Goal: Task Accomplishment & Management: Manage account settings

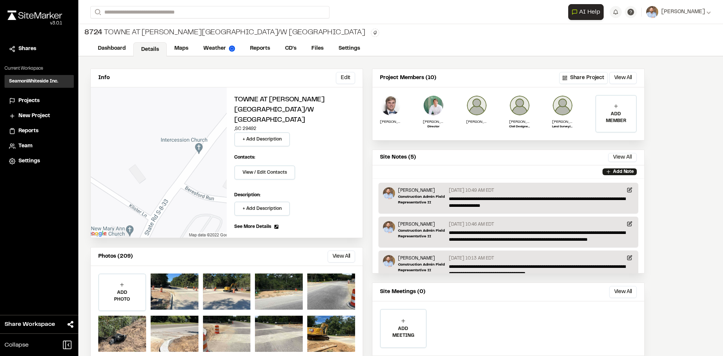
click at [25, 131] on span "Reports" at bounding box center [28, 131] width 20 height 8
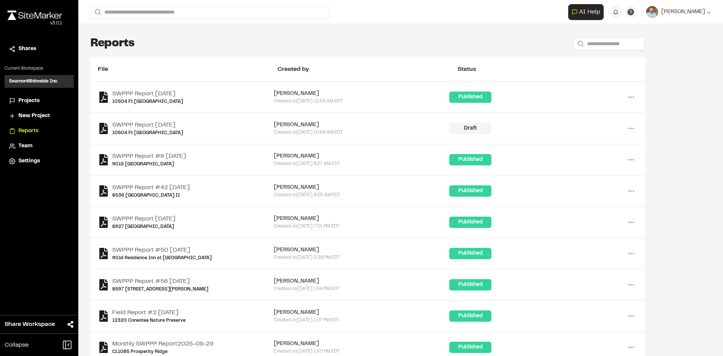
click at [36, 100] on span "Projects" at bounding box center [28, 101] width 21 height 8
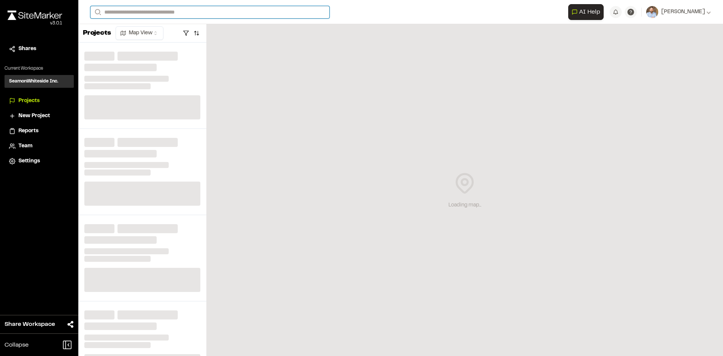
click at [195, 11] on input "Search" at bounding box center [209, 12] width 239 height 12
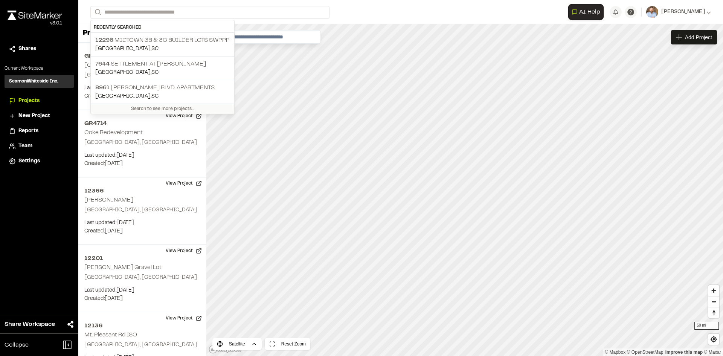
click at [31, 131] on span "Reports" at bounding box center [28, 131] width 20 height 8
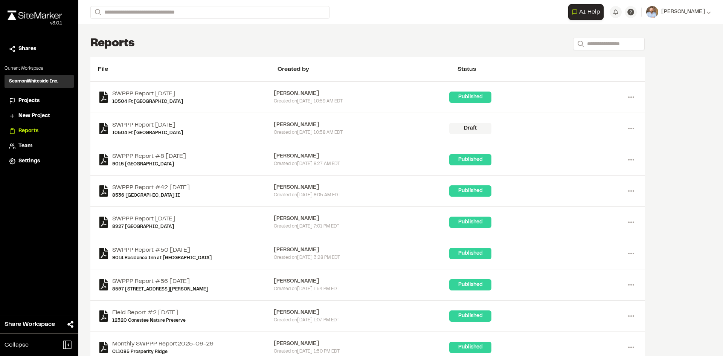
click at [30, 102] on span "Projects" at bounding box center [28, 101] width 21 height 8
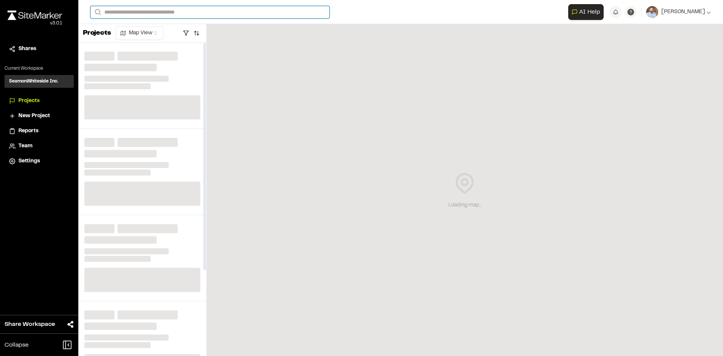
click at [132, 12] on input "Search" at bounding box center [209, 12] width 239 height 12
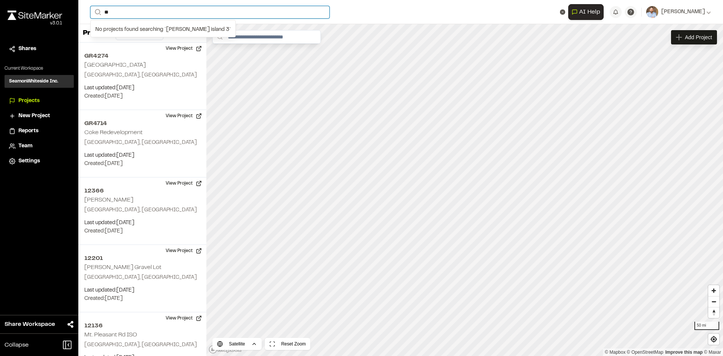
type input "*"
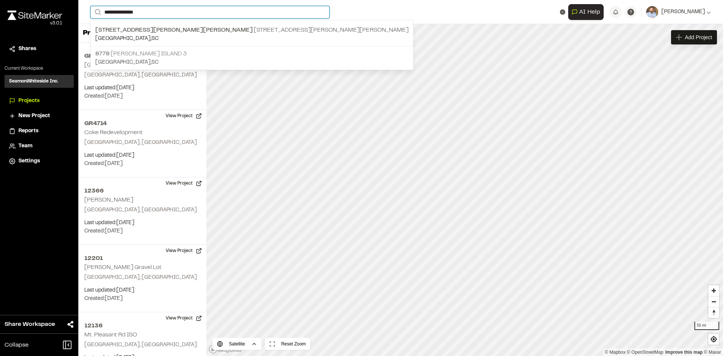
type input "**********"
click at [159, 54] on p "8778 [PERSON_NAME][GEOGRAPHIC_DATA] 3" at bounding box center [251, 53] width 313 height 9
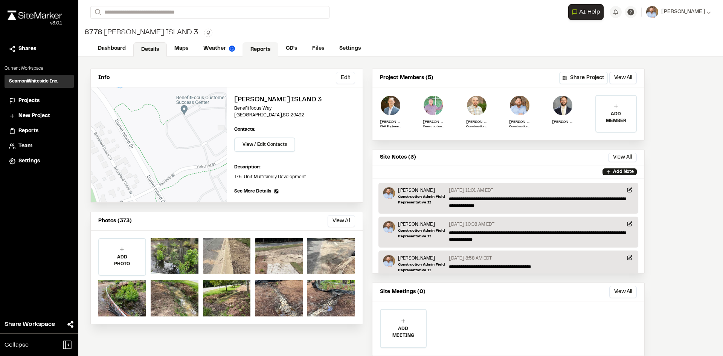
click at [263, 49] on link "Reports" at bounding box center [261, 49] width 36 height 14
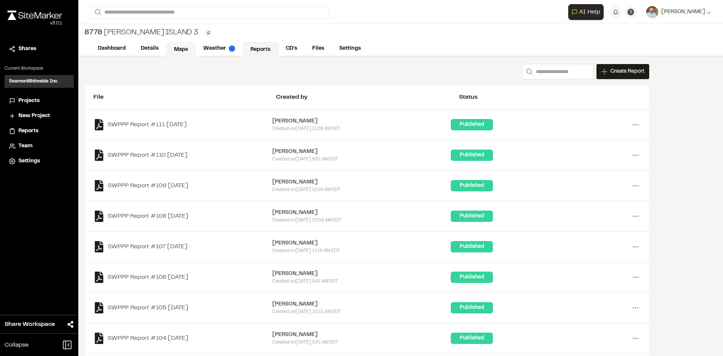
click at [178, 49] on link "Maps" at bounding box center [181, 49] width 30 height 14
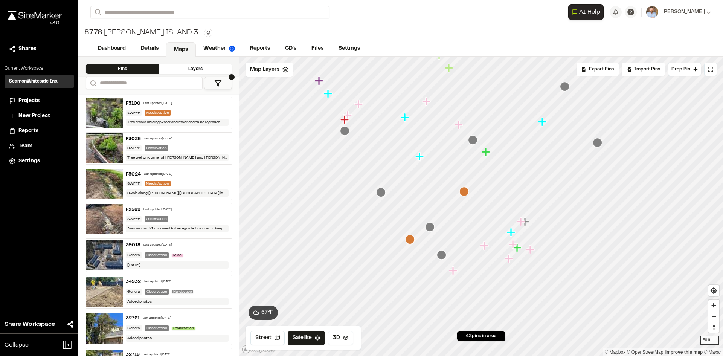
click at [411, 240] on icon "Map marker" at bounding box center [409, 239] width 9 height 9
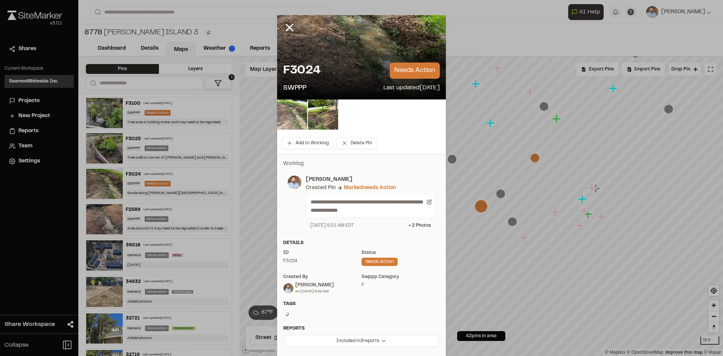
click at [298, 112] on img at bounding box center [292, 114] width 30 height 30
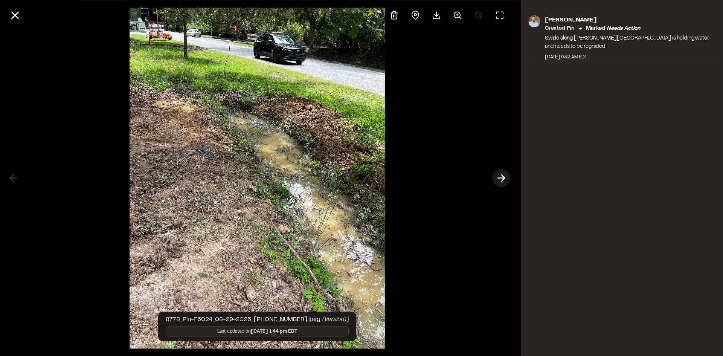
click at [503, 179] on icon at bounding box center [501, 178] width 12 height 13
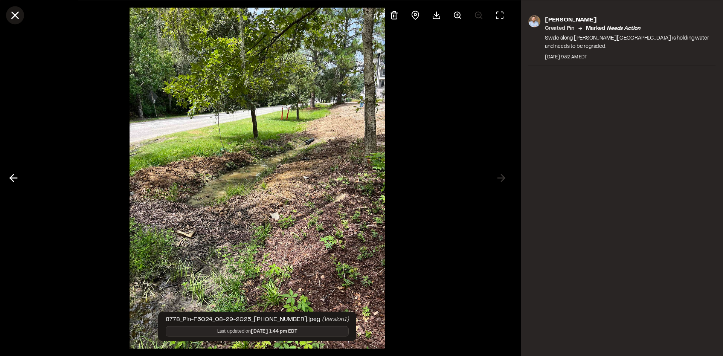
click at [14, 17] on line at bounding box center [15, 15] width 6 height 6
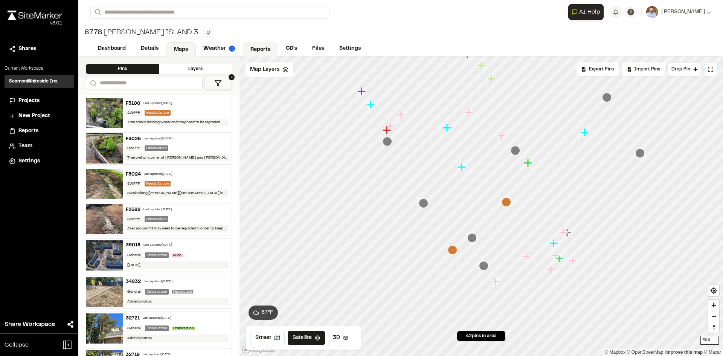
click at [258, 50] on link "Reports" at bounding box center [261, 49] width 36 height 14
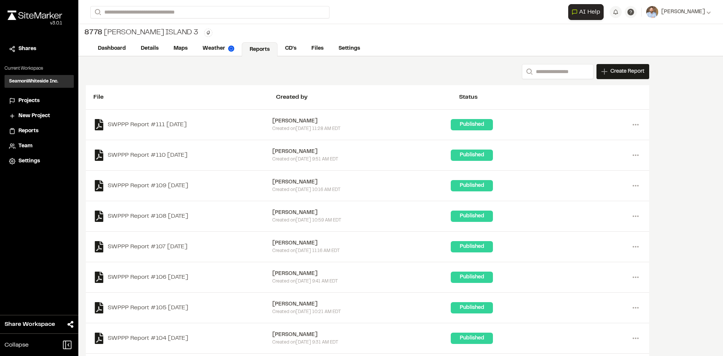
click at [32, 98] on span "Projects" at bounding box center [28, 101] width 21 height 8
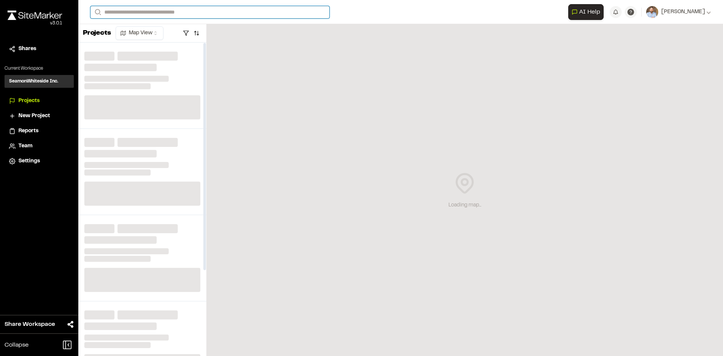
click at [134, 10] on input "Search" at bounding box center [209, 12] width 239 height 12
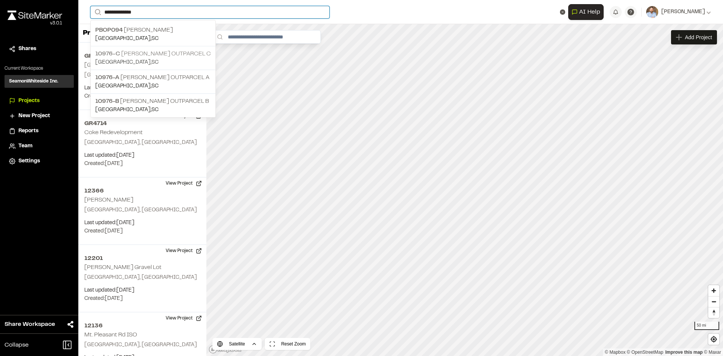
type input "**********"
click at [160, 55] on p "10976-C [PERSON_NAME] Outparcel C" at bounding box center [153, 53] width 116 height 9
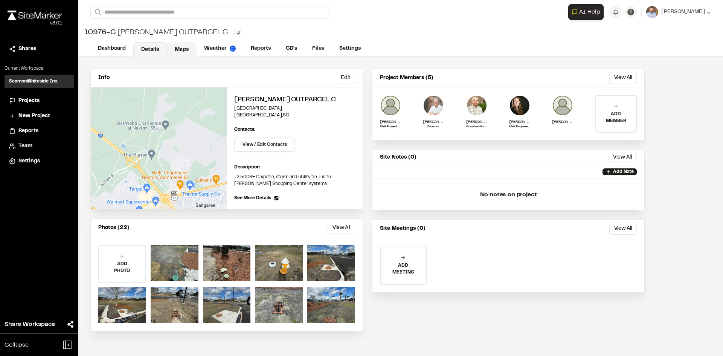
click at [183, 48] on link "Maps" at bounding box center [182, 49] width 30 height 14
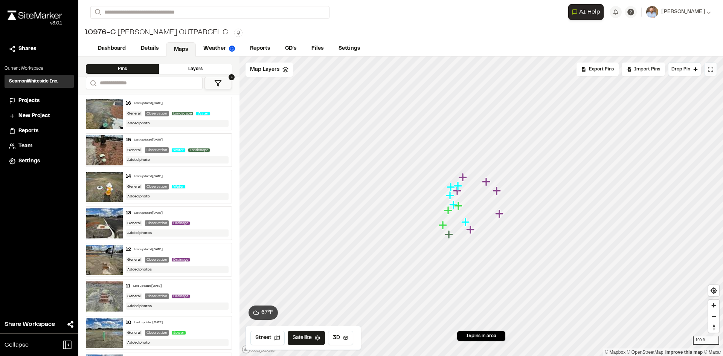
click at [711, 73] on button at bounding box center [711, 70] width 13 height 14
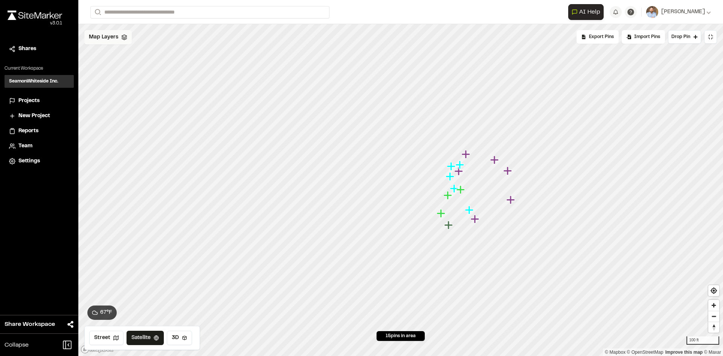
click at [113, 38] on span "Map Layers" at bounding box center [103, 37] width 29 height 8
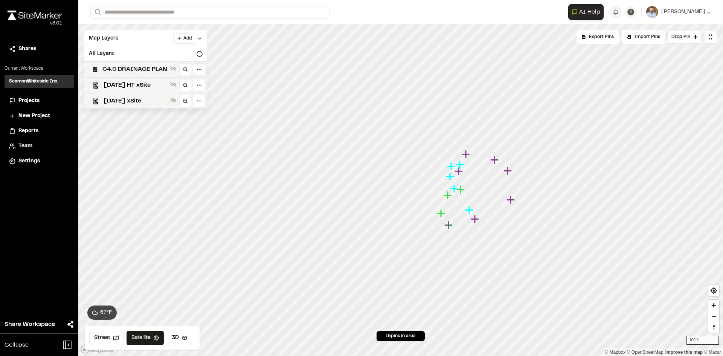
click at [137, 70] on span "C4.0 DRAINAGE PLAN" at bounding box center [134, 69] width 65 height 9
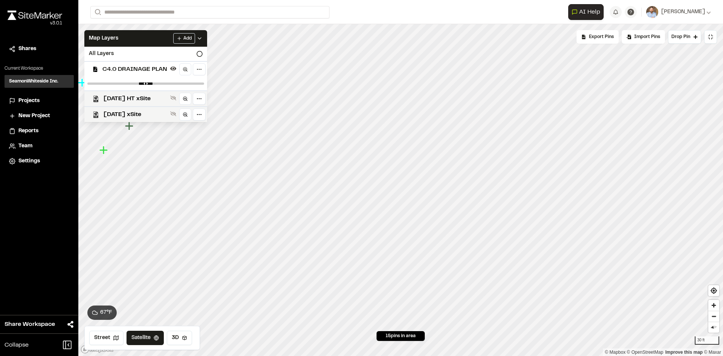
click at [32, 102] on span "Projects" at bounding box center [28, 101] width 21 height 8
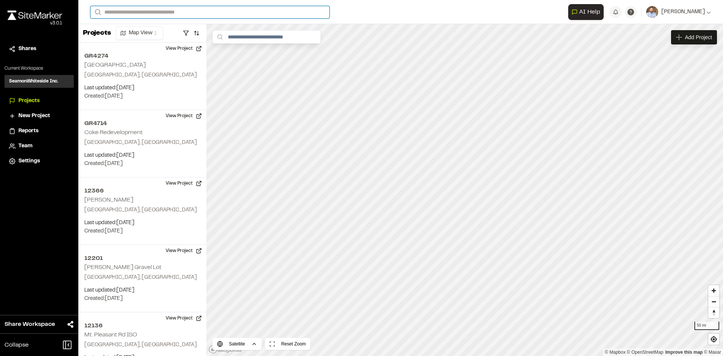
click at [179, 11] on input "Search" at bounding box center [209, 12] width 239 height 12
type input "*********"
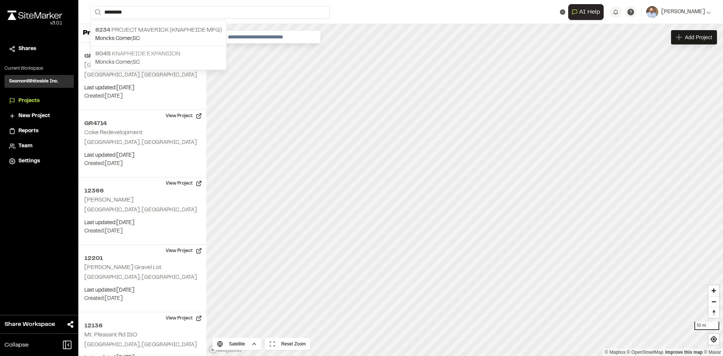
click at [154, 55] on p "9045 Knapheide Expansion" at bounding box center [158, 53] width 127 height 9
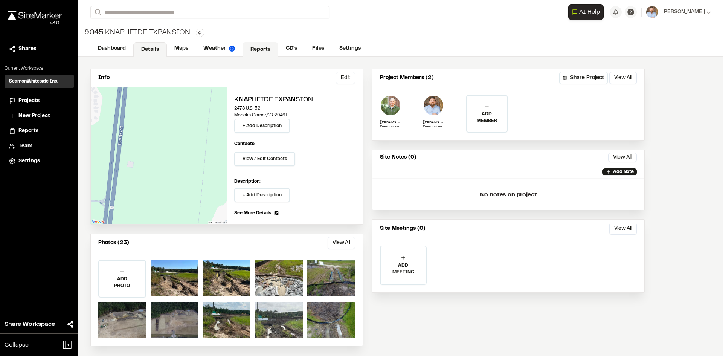
click at [255, 52] on link "Reports" at bounding box center [261, 49] width 36 height 14
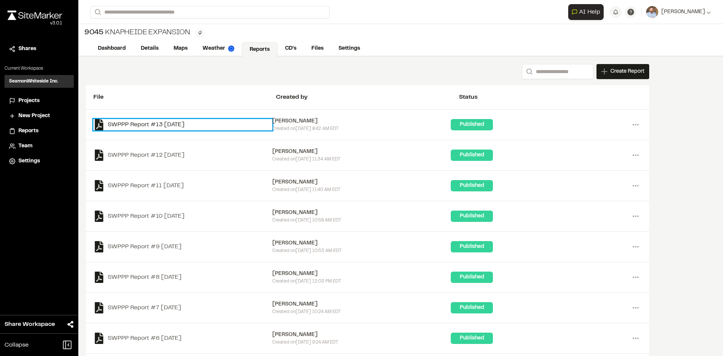
click at [181, 124] on link "SWPPP Report #13 [DATE]" at bounding box center [182, 124] width 179 height 11
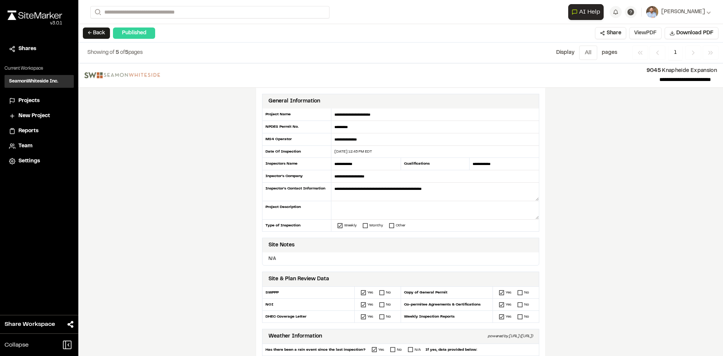
click at [648, 38] on button "View PDF" at bounding box center [646, 33] width 32 height 12
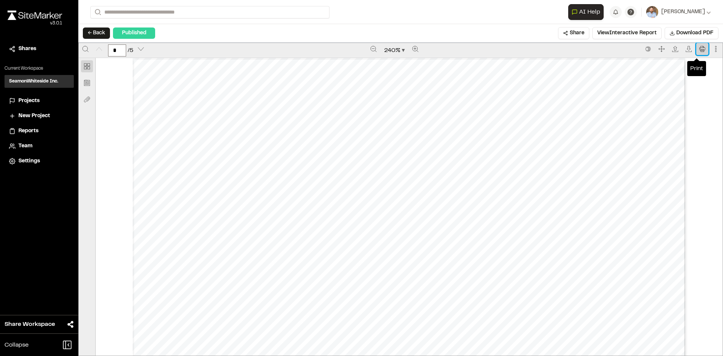
click at [700, 48] on icon "Print" at bounding box center [703, 49] width 6 height 6
click at [28, 101] on span "Projects" at bounding box center [28, 101] width 21 height 8
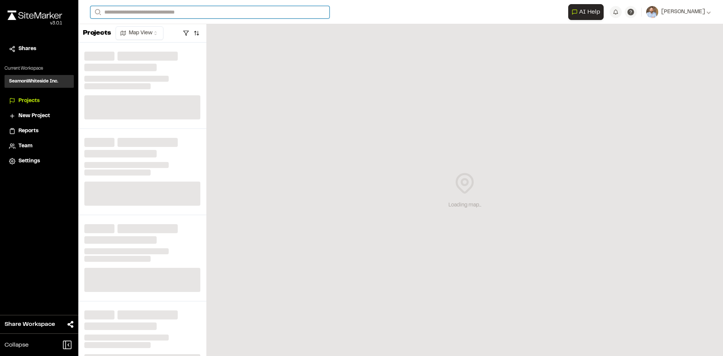
click at [121, 13] on input "Search" at bounding box center [209, 12] width 239 height 12
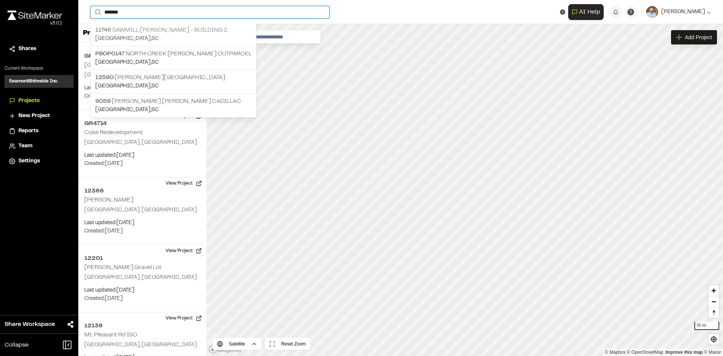
type input "*******"
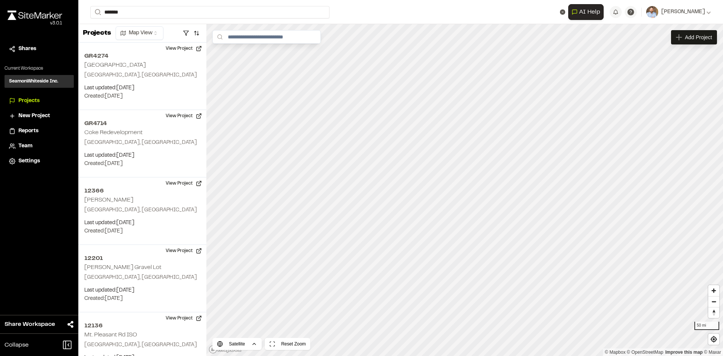
click at [156, 33] on p "[STREET_ADDRESS][PERSON_NAME]" at bounding box center [173, 30] width 156 height 9
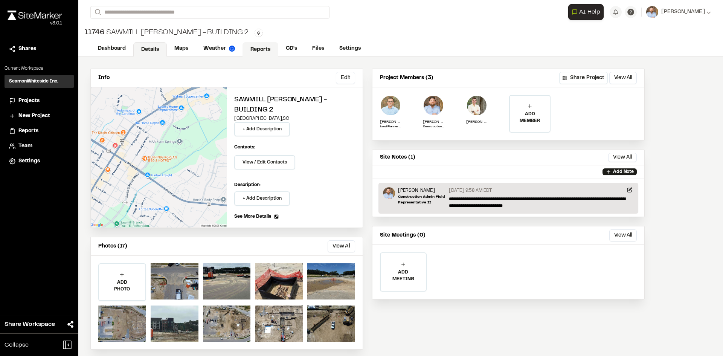
click at [265, 49] on link "Reports" at bounding box center [261, 49] width 36 height 14
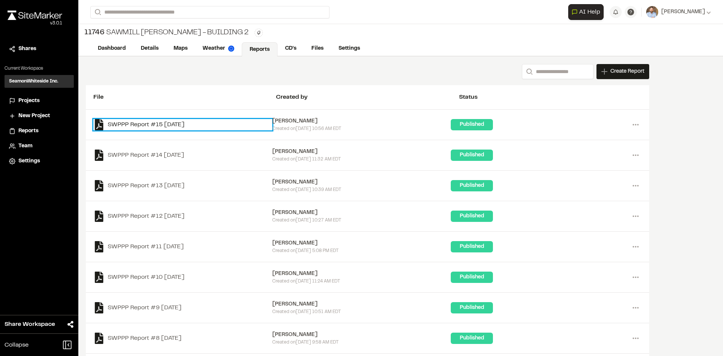
click at [174, 124] on link "SWPPP Report #15 [DATE]" at bounding box center [182, 124] width 179 height 11
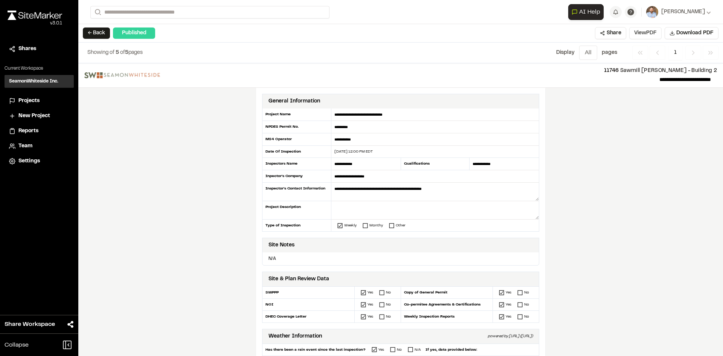
click at [648, 34] on button "View PDF" at bounding box center [646, 33] width 32 height 12
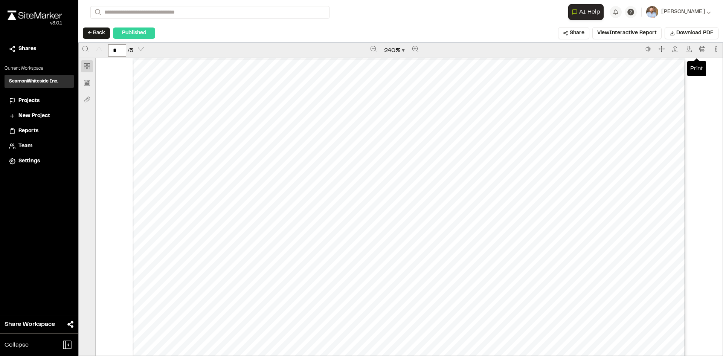
click at [703, 48] on div "Print" at bounding box center [703, 50] width 14 height 15
click at [700, 48] on icon "Print" at bounding box center [703, 49] width 6 height 6
click at [35, 100] on span "Projects" at bounding box center [28, 101] width 21 height 8
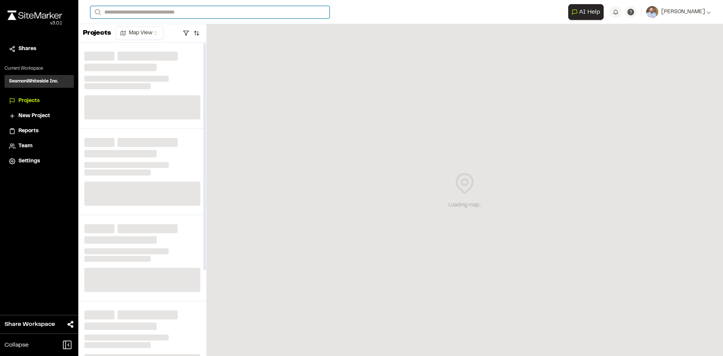
click at [136, 12] on input "Search" at bounding box center [209, 12] width 239 height 12
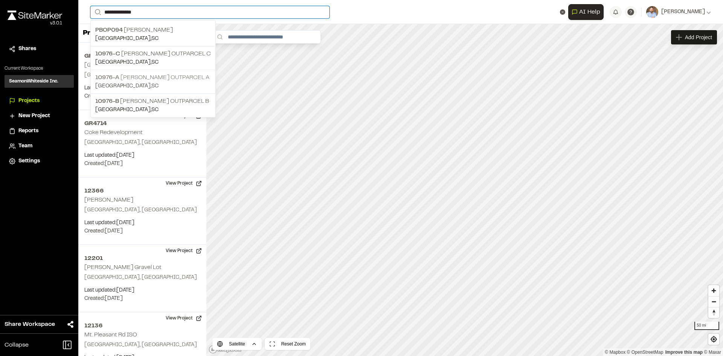
type input "**********"
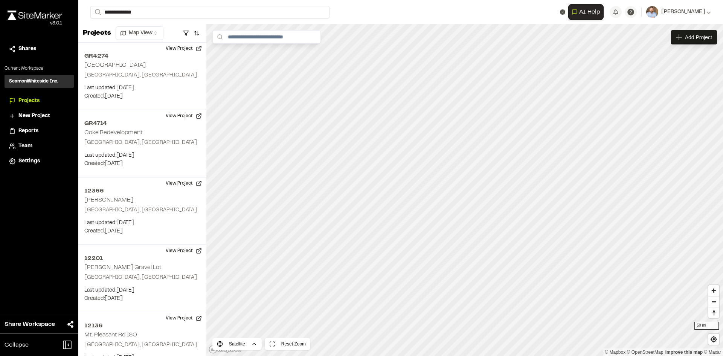
click at [208, 78] on p "10976-A [PERSON_NAME] Outparcel A" at bounding box center [153, 77] width 116 height 9
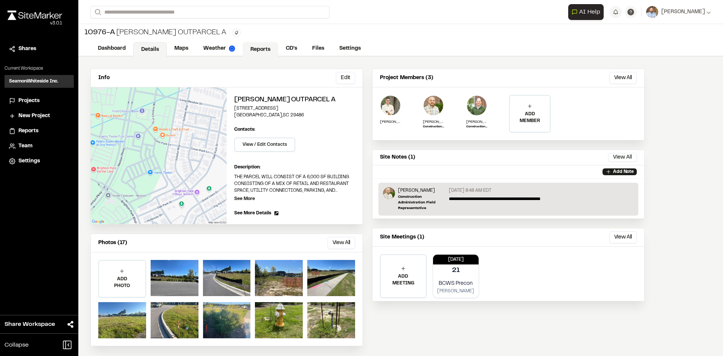
click at [257, 47] on link "Reports" at bounding box center [261, 49] width 36 height 14
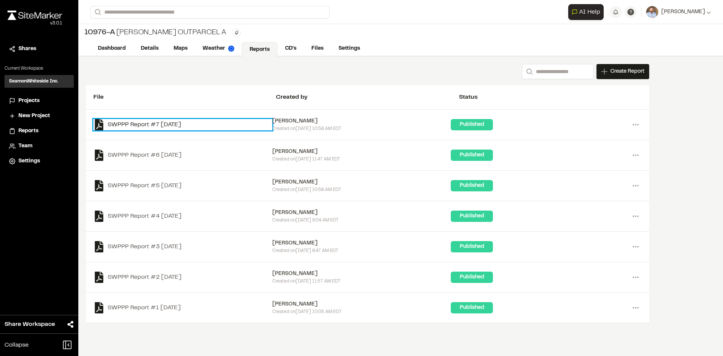
click at [190, 123] on link "SWPPP Report #7 [DATE]" at bounding box center [182, 124] width 179 height 11
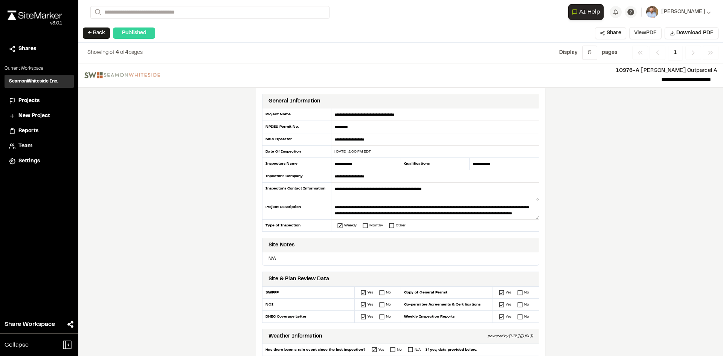
click at [651, 35] on button "View PDF" at bounding box center [646, 33] width 32 height 12
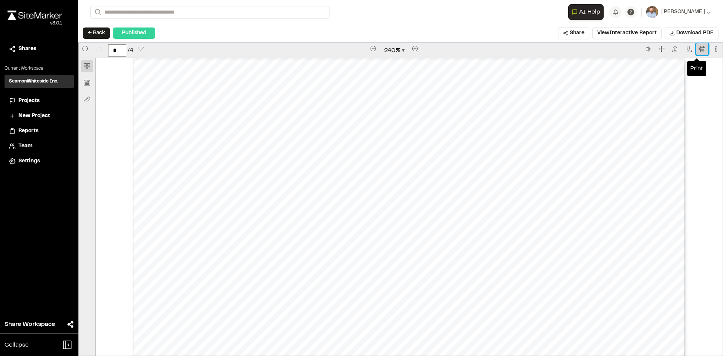
click at [700, 48] on icon "Print" at bounding box center [703, 49] width 6 height 6
click at [34, 101] on span "Projects" at bounding box center [28, 101] width 21 height 8
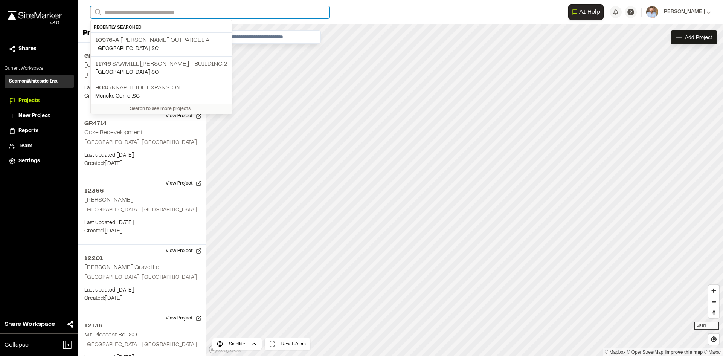
click at [128, 11] on input "Search" at bounding box center [209, 12] width 239 height 12
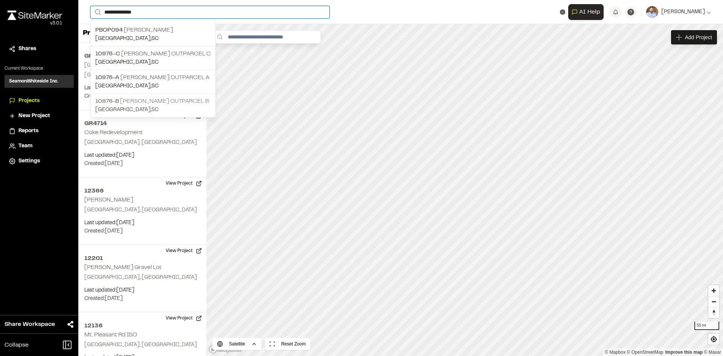
type input "**********"
click at [166, 103] on p "10976-B [PERSON_NAME] Outparcel B" at bounding box center [153, 101] width 116 height 9
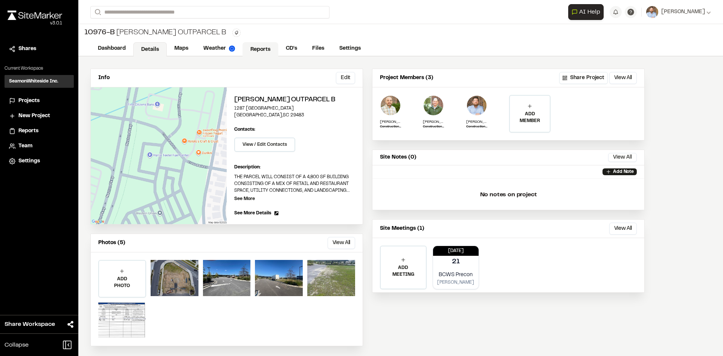
click at [255, 47] on link "Reports" at bounding box center [261, 49] width 36 height 14
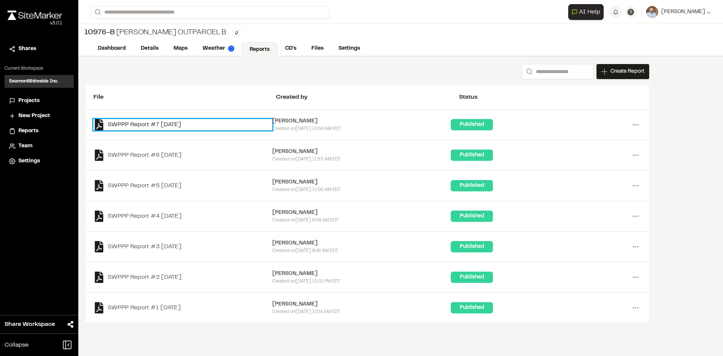
click at [182, 123] on link "SWPPP Report #7 [DATE]" at bounding box center [182, 124] width 179 height 11
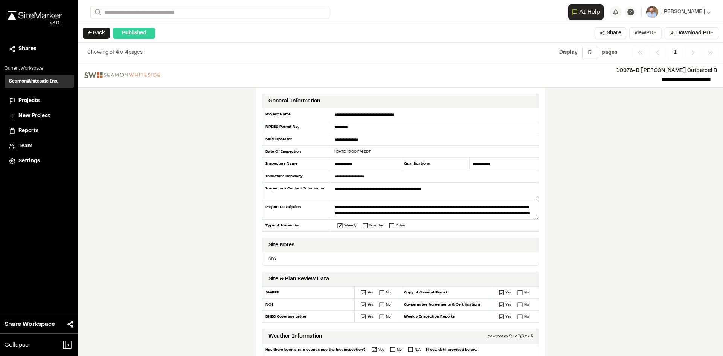
click at [651, 35] on button "View PDF" at bounding box center [646, 33] width 32 height 12
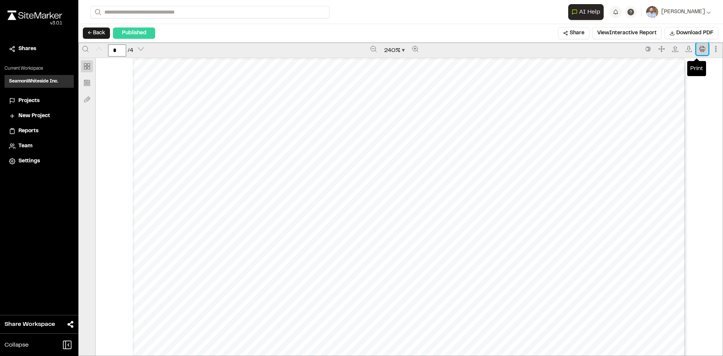
click at [700, 50] on icon "Print" at bounding box center [703, 49] width 6 height 6
click at [34, 99] on span "Projects" at bounding box center [28, 101] width 21 height 8
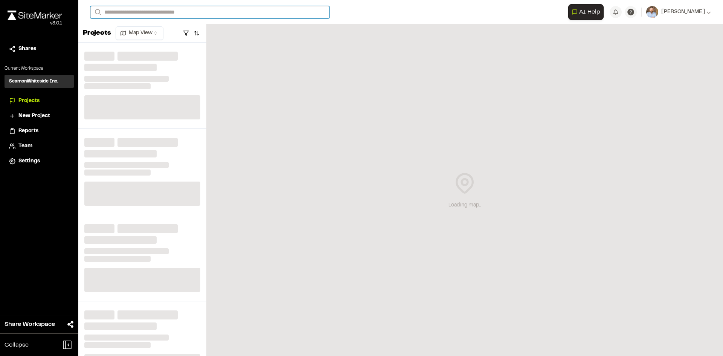
click at [119, 9] on input "Search" at bounding box center [209, 12] width 239 height 12
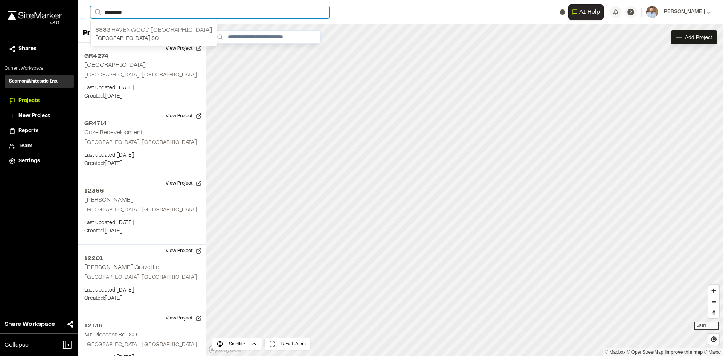
type input "*********"
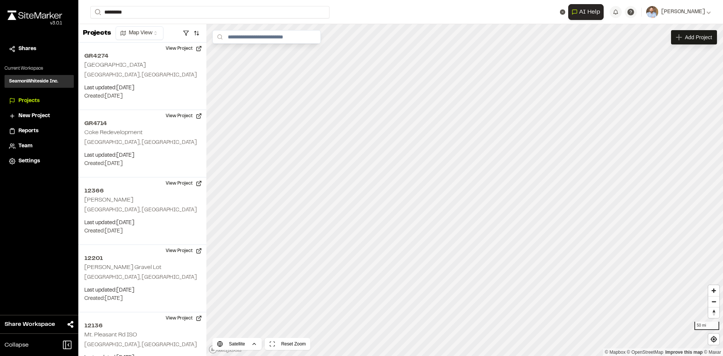
click at [129, 29] on p "[STREET_ADDRESS]" at bounding box center [153, 30] width 117 height 9
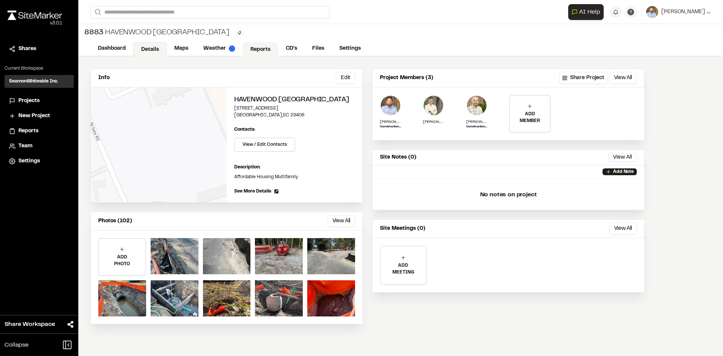
click at [259, 48] on link "Reports" at bounding box center [261, 49] width 36 height 14
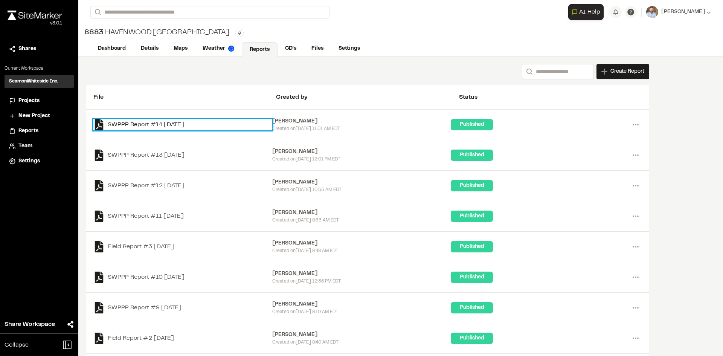
click at [196, 124] on link "SWPPP Report #14 [DATE]" at bounding box center [182, 124] width 179 height 11
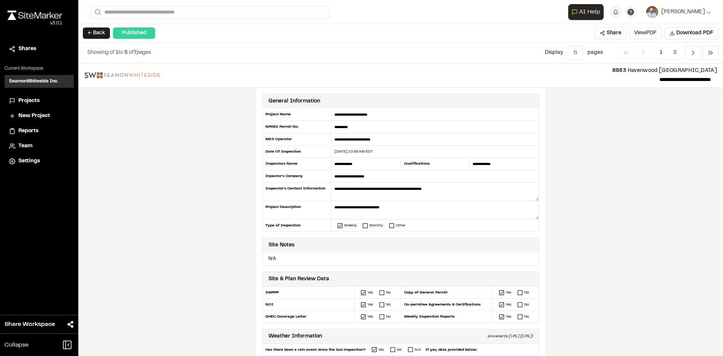
click at [651, 37] on button "View PDF" at bounding box center [646, 33] width 32 height 12
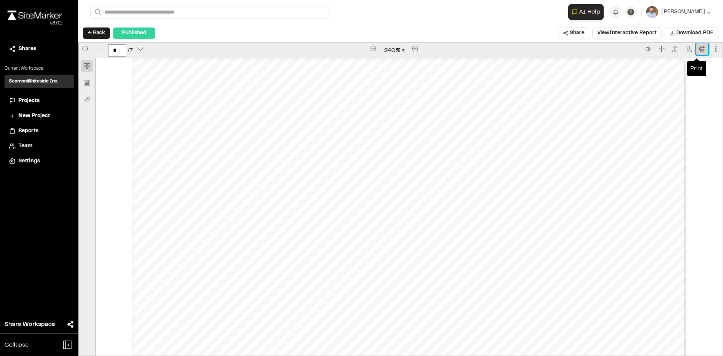
click at [700, 47] on icon "Print" at bounding box center [703, 49] width 6 height 6
type input "*"
click at [28, 100] on span "Projects" at bounding box center [28, 101] width 21 height 8
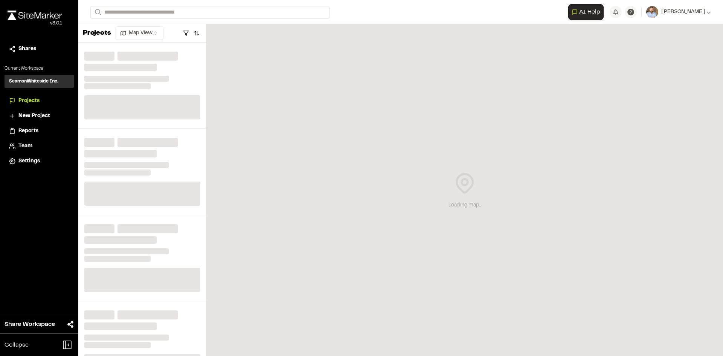
click at [32, 130] on span "Reports" at bounding box center [28, 131] width 20 height 8
